Goal: Information Seeking & Learning: Learn about a topic

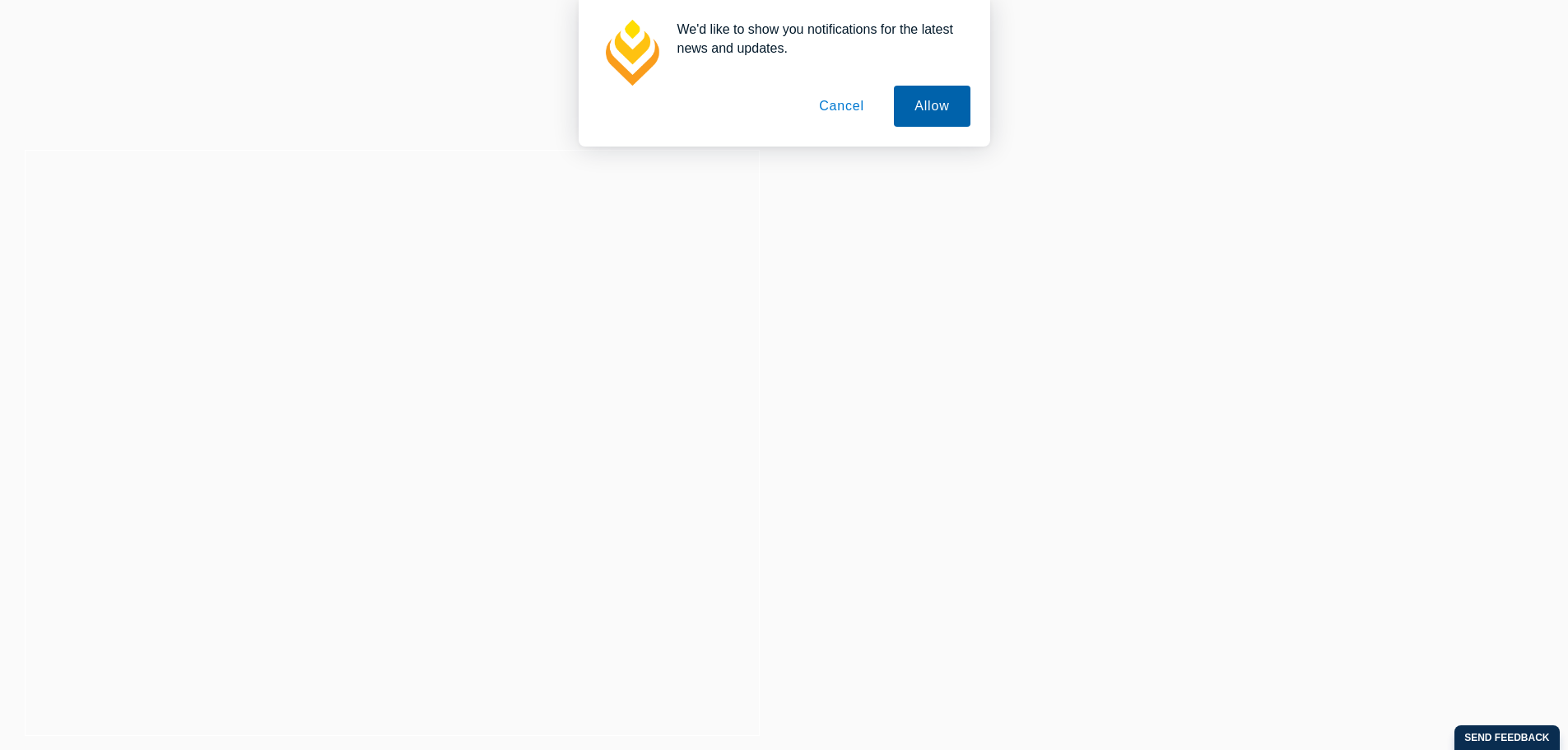
click at [931, 102] on button "Allow" at bounding box center [931, 106] width 76 height 41
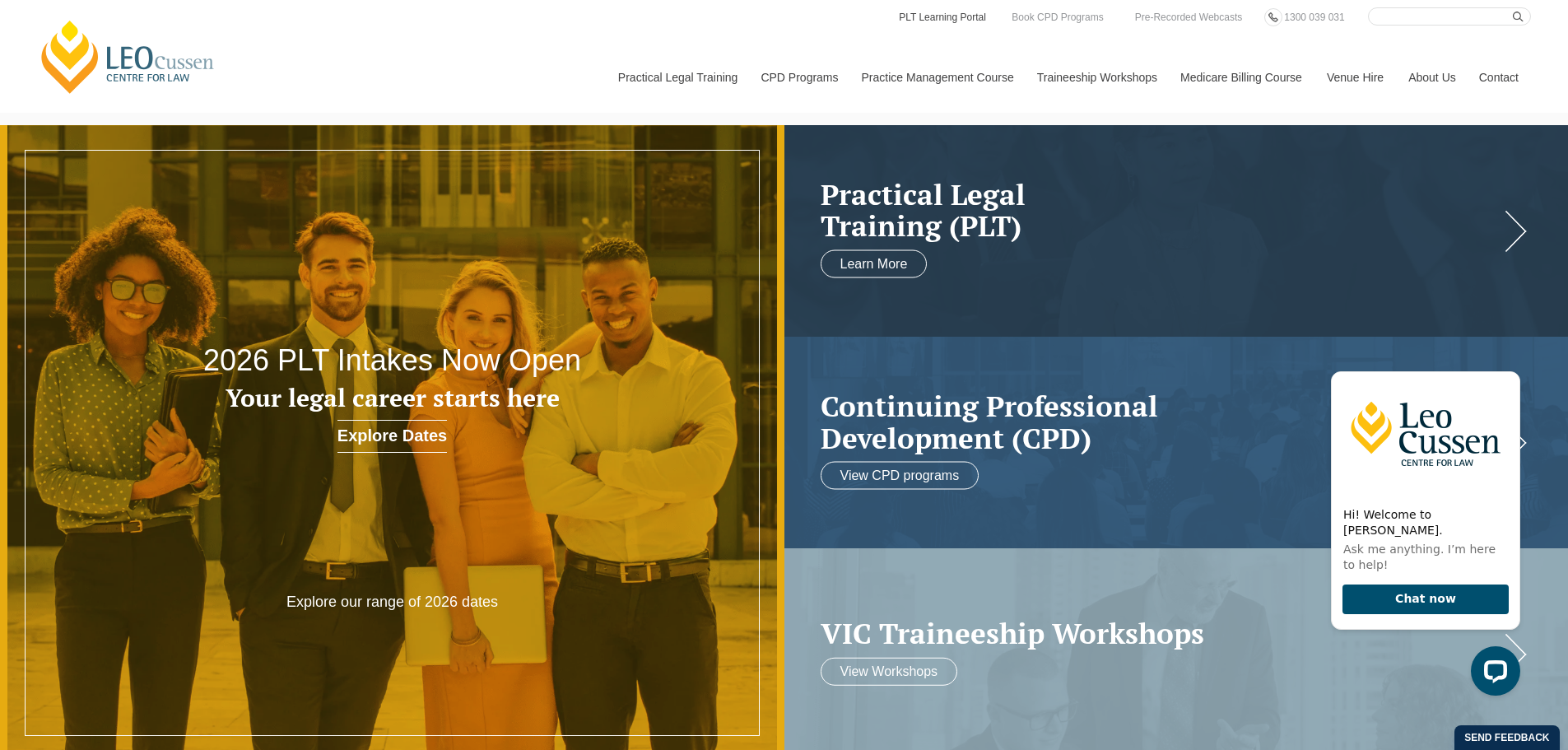
click at [923, 16] on link "PLT Learning Portal" at bounding box center [943, 17] width 91 height 18
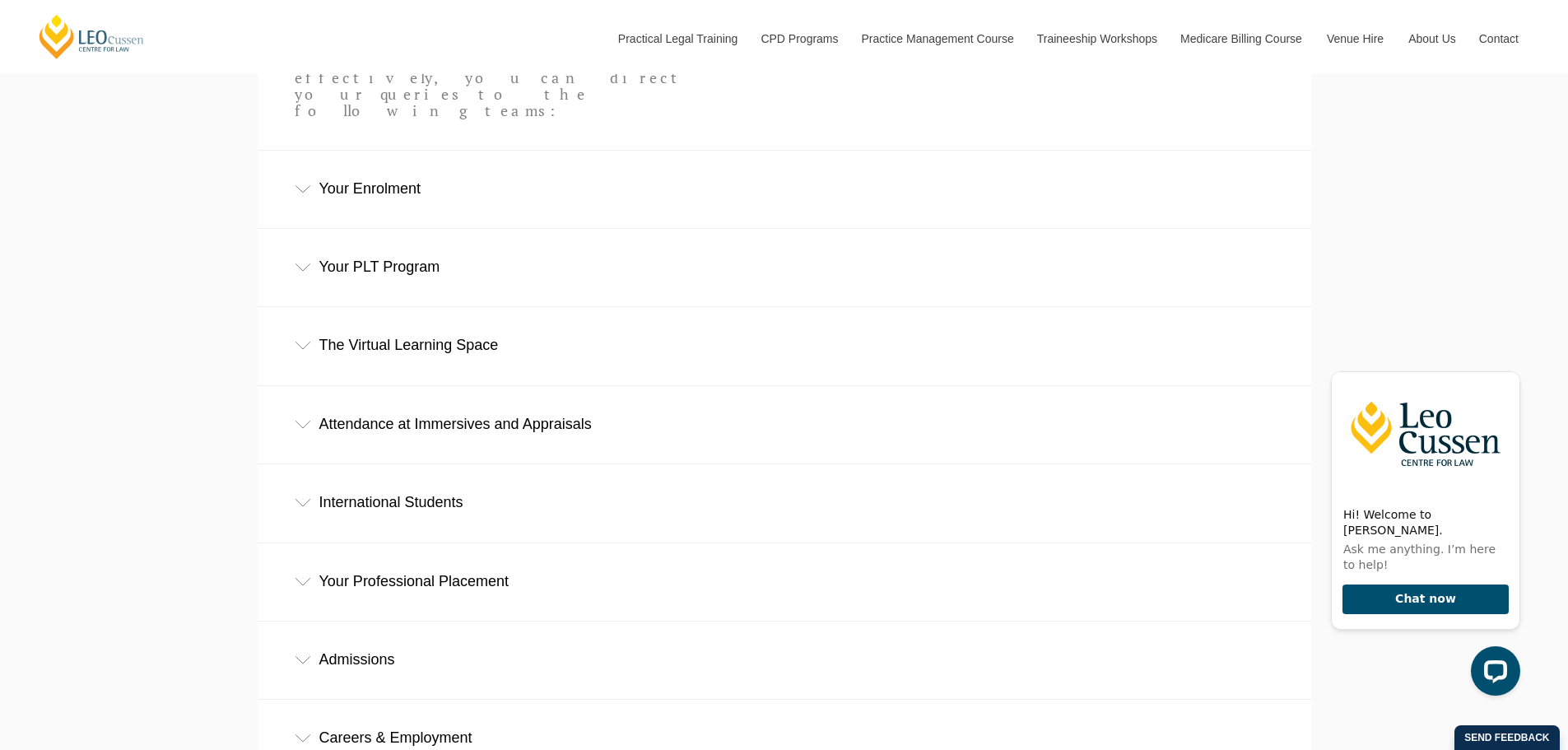
scroll to position [823, 0]
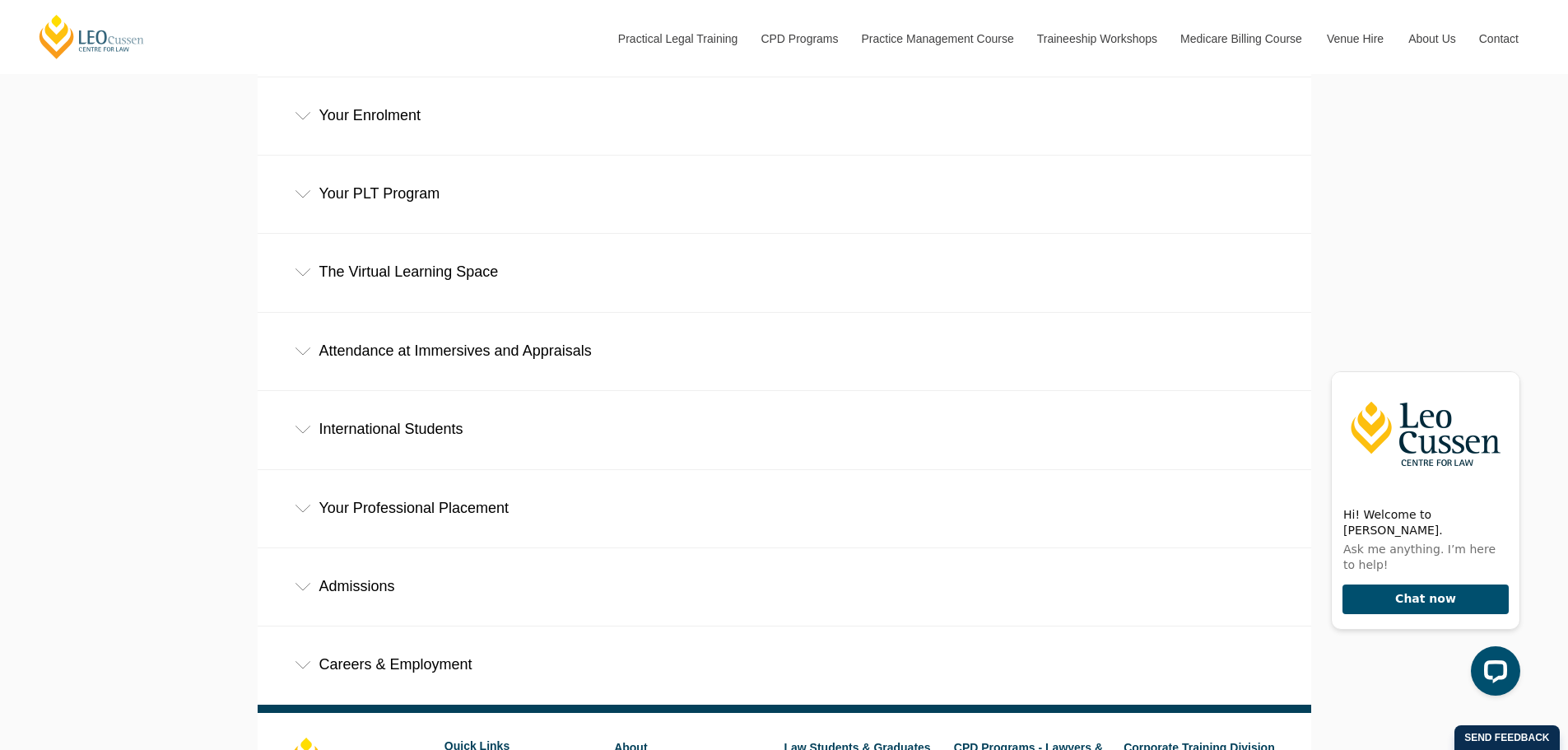
click at [299, 191] on icon at bounding box center [303, 194] width 16 height 8
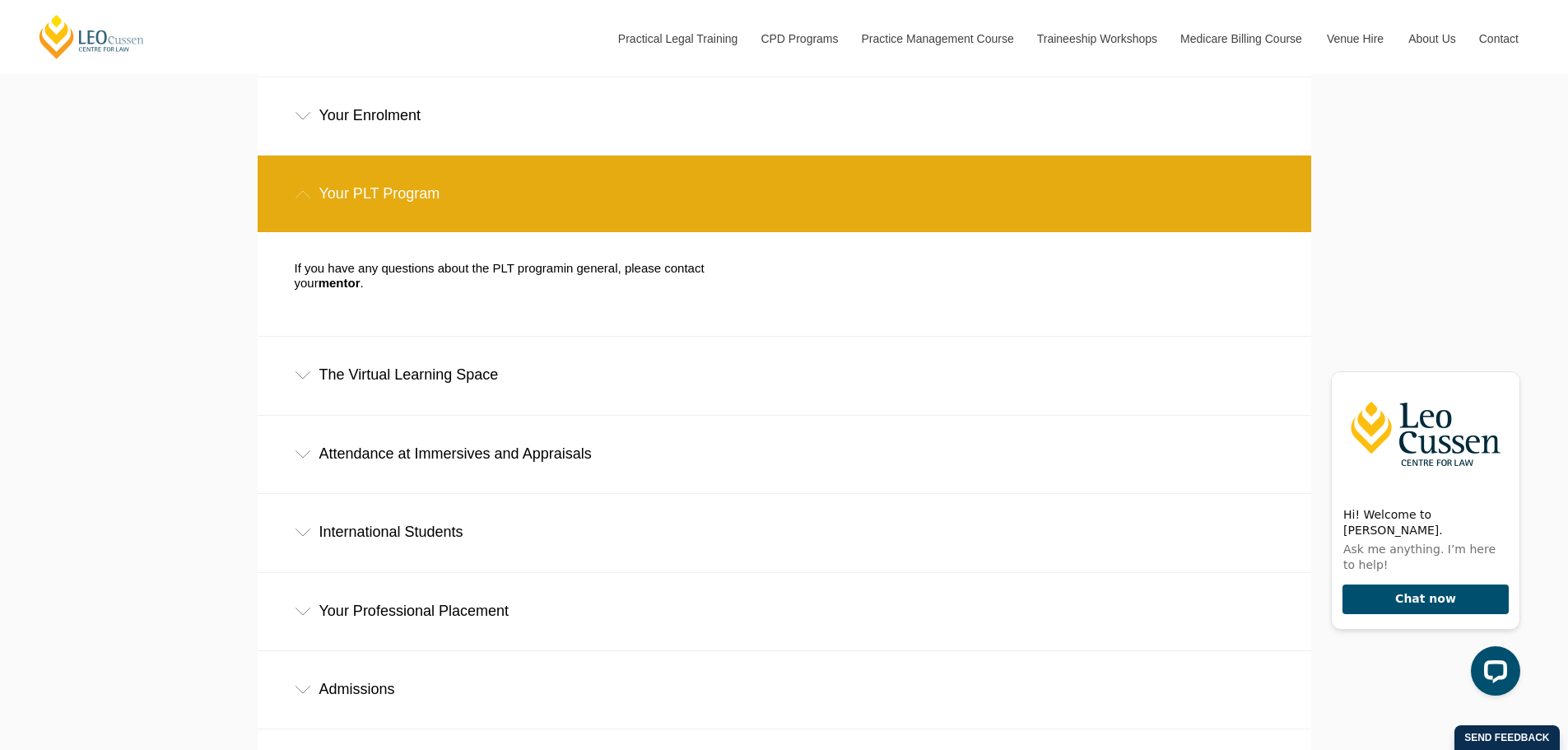
click at [307, 156] on div "Your PLT Program" at bounding box center [784, 194] width 1053 height 77
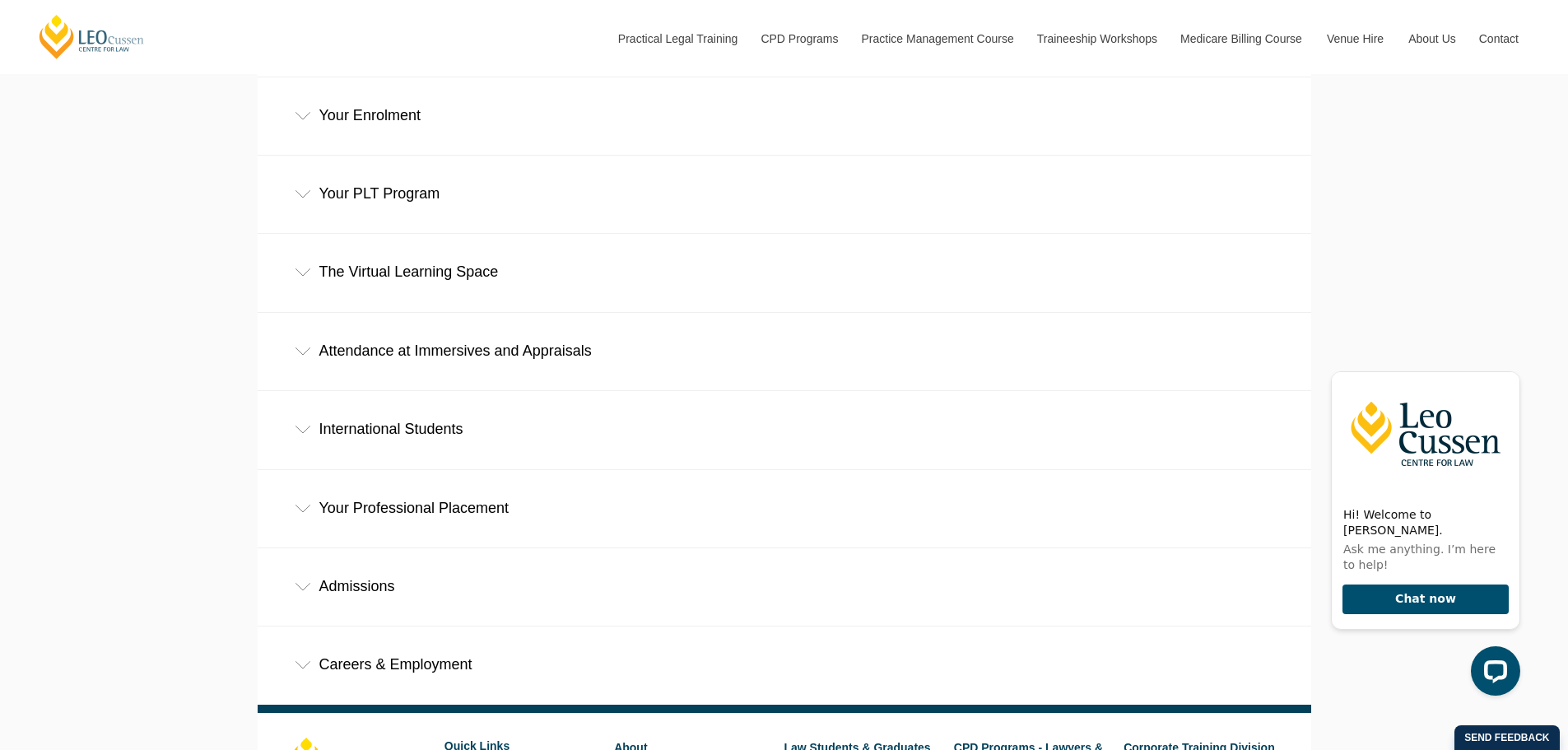
click at [309, 268] on icon at bounding box center [303, 272] width 16 height 8
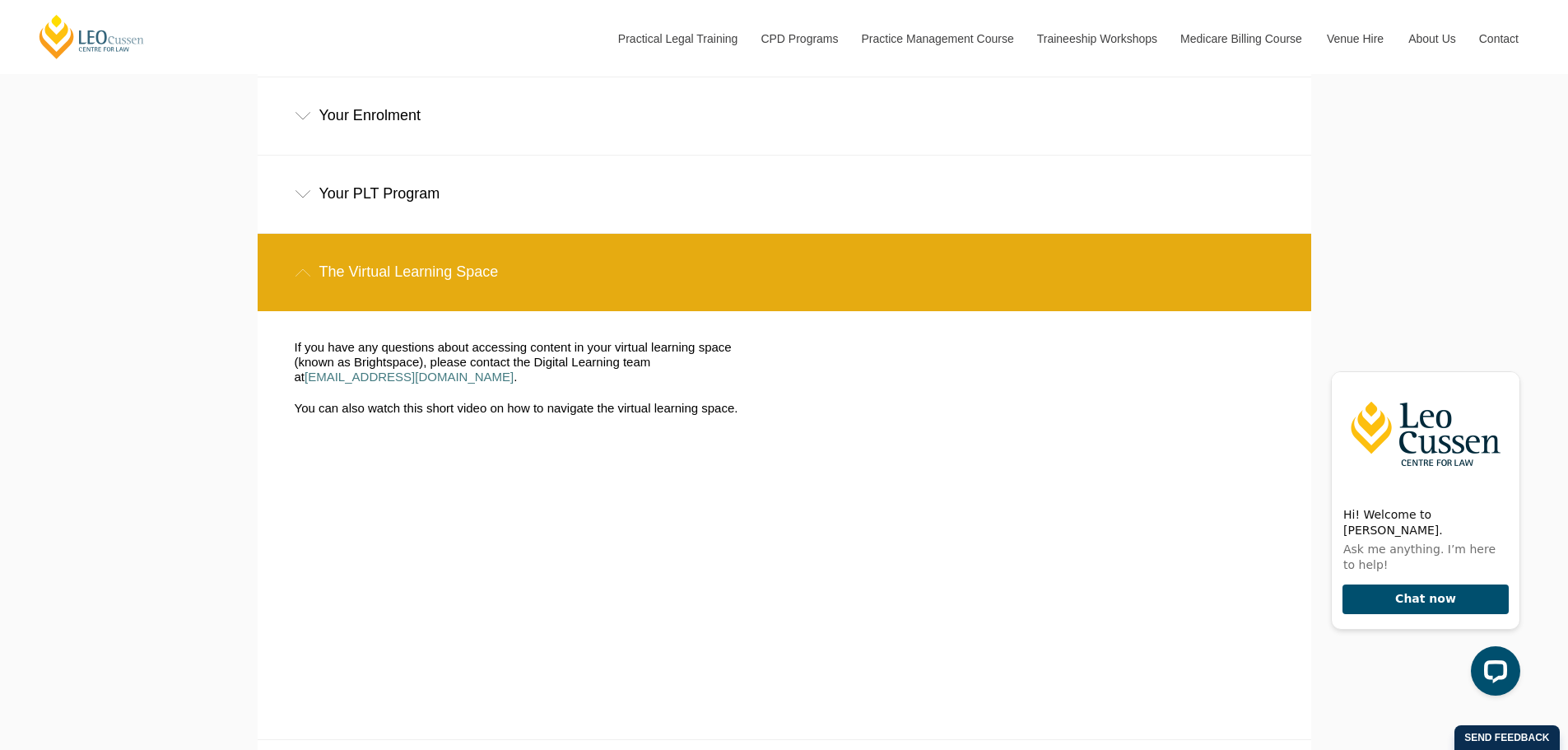
click at [309, 234] on div "The Virtual Learning Space" at bounding box center [784, 273] width 1053 height 77
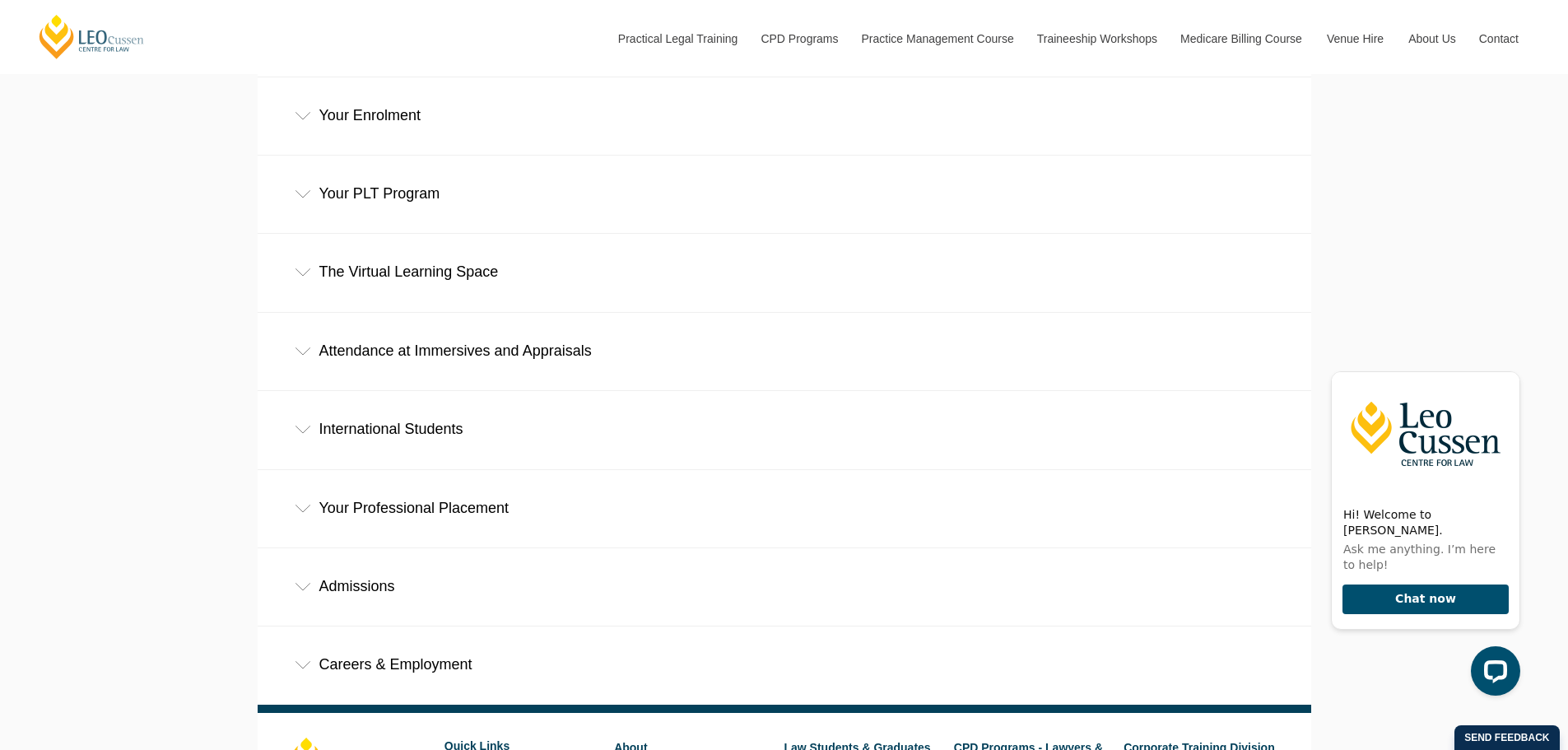
click at [303, 583] on icon at bounding box center [303, 586] width 16 height 8
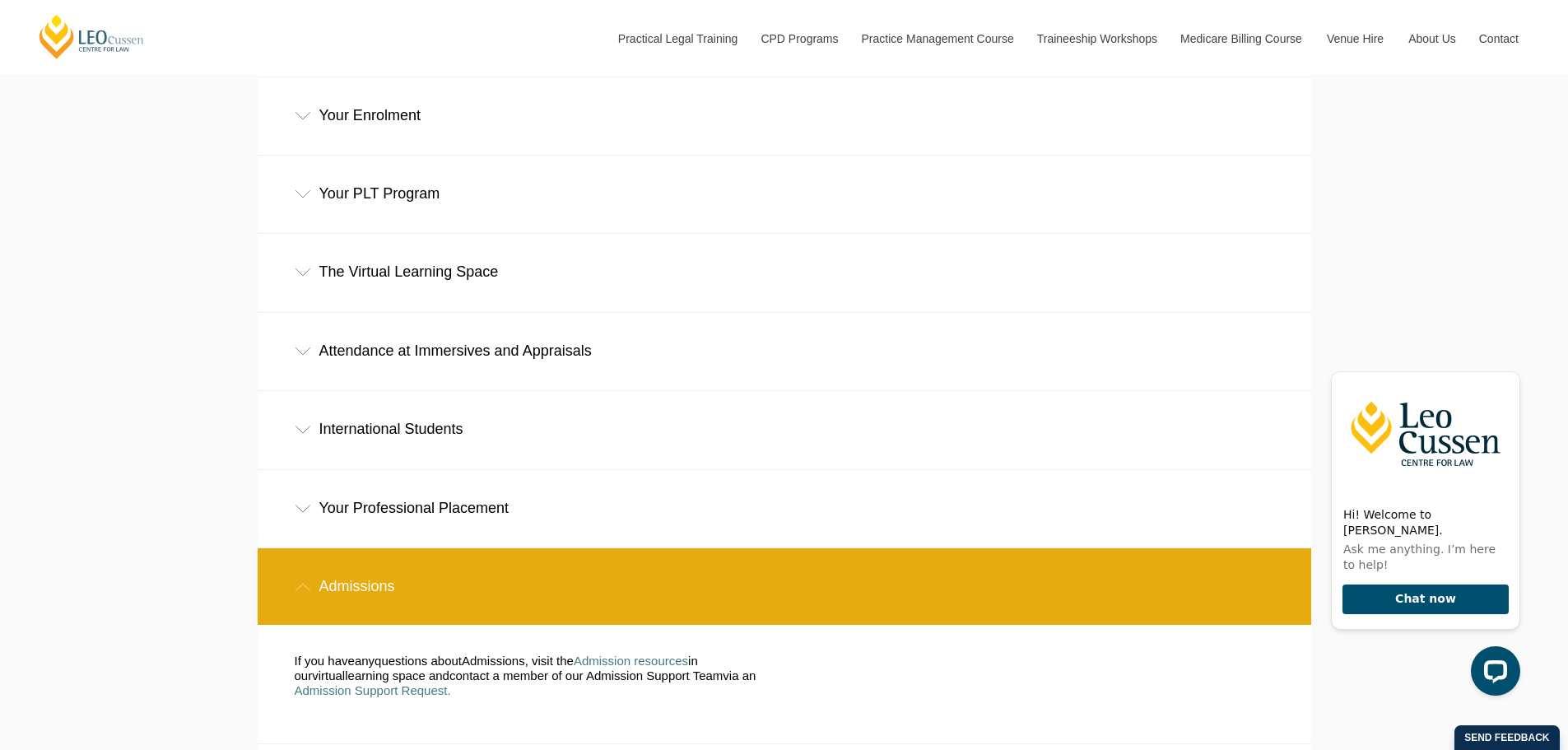
click at [301, 583] on icon at bounding box center [303, 586] width 16 height 8
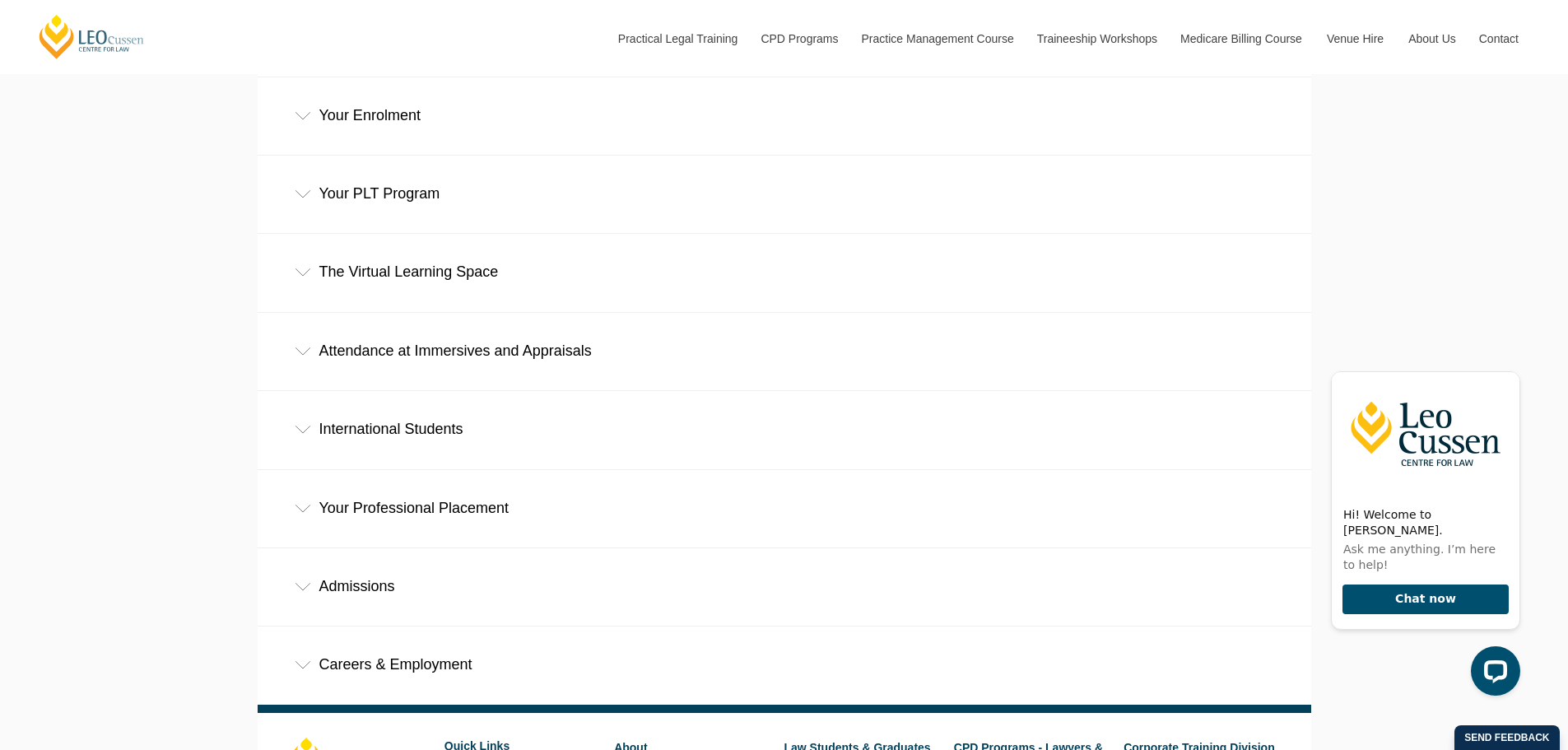
click at [311, 661] on icon at bounding box center [303, 664] width 16 height 8
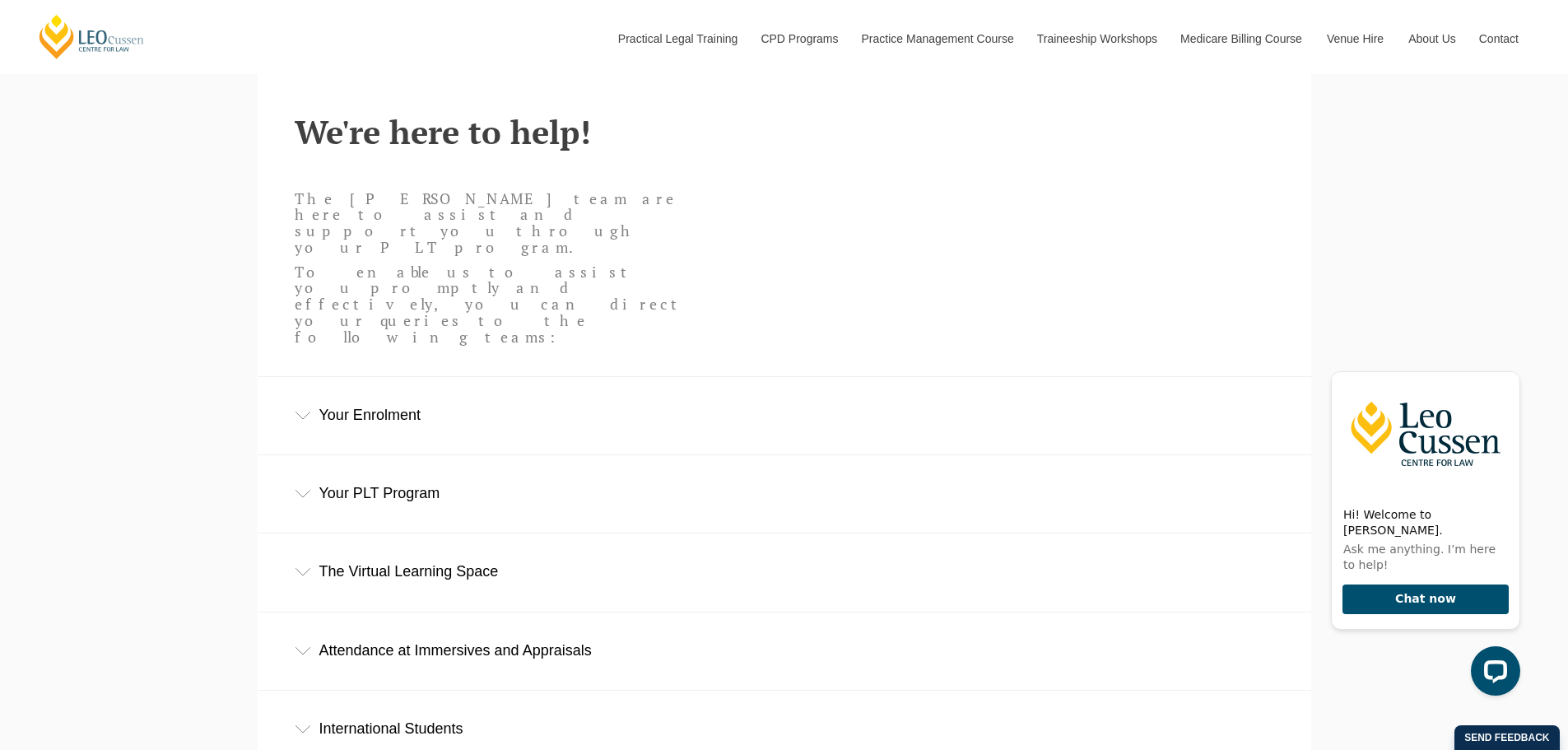
scroll to position [0, 0]
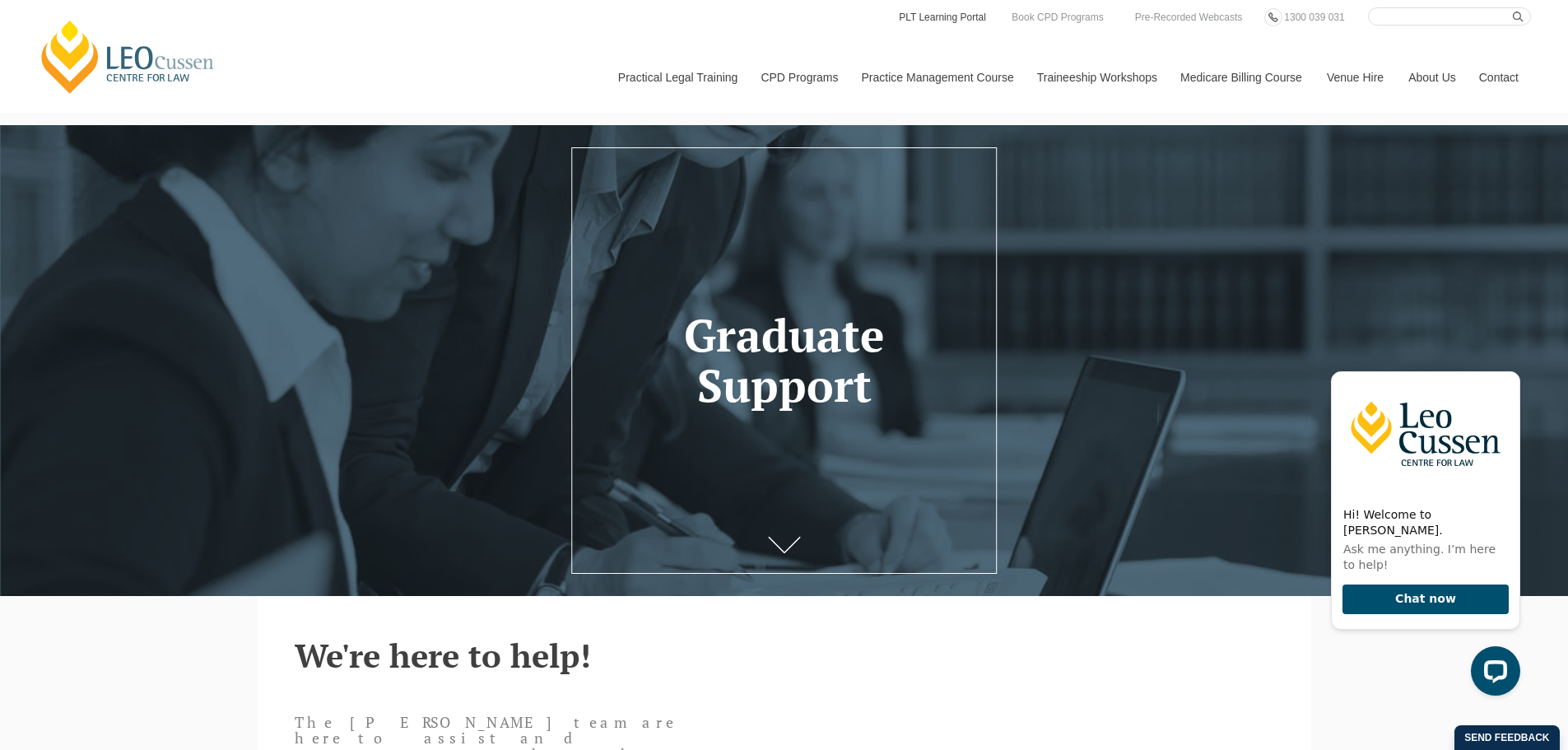
click at [921, 14] on link "PLT Learning Portal" at bounding box center [943, 17] width 91 height 18
click at [784, 551] on icon at bounding box center [784, 550] width 33 height 16
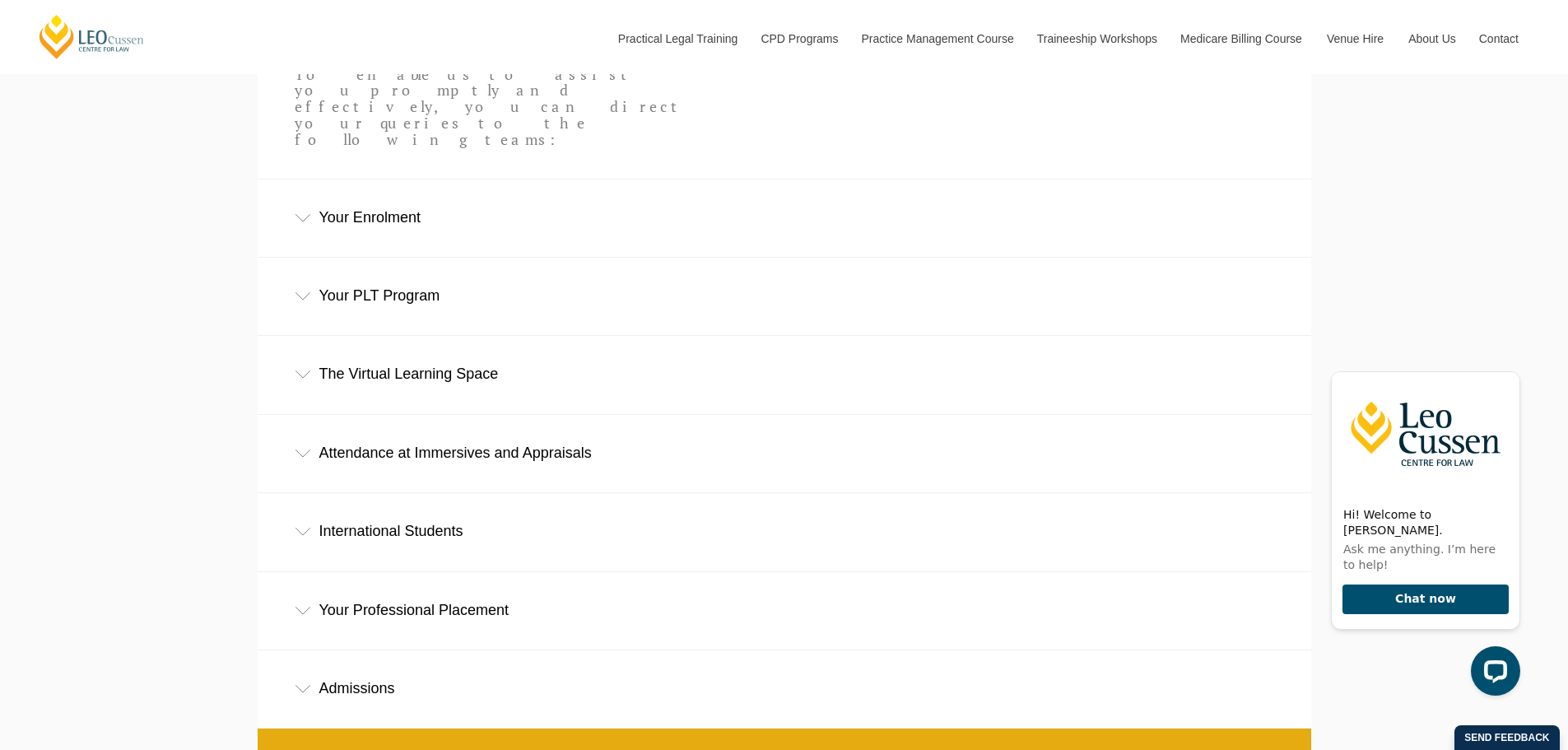
scroll to position [392, 0]
